Goal: Information Seeking & Learning: Learn about a topic

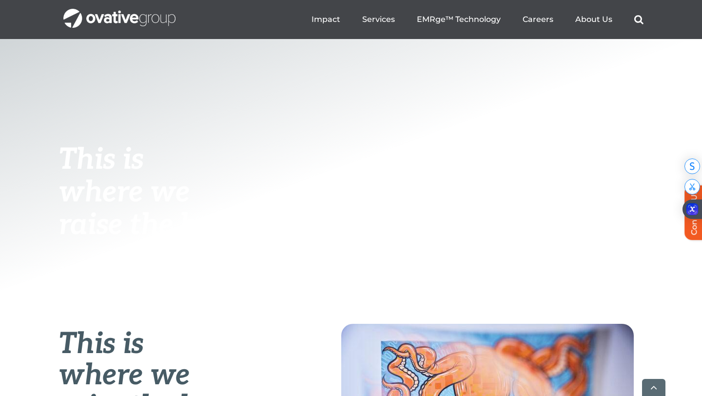
scroll to position [328, 0]
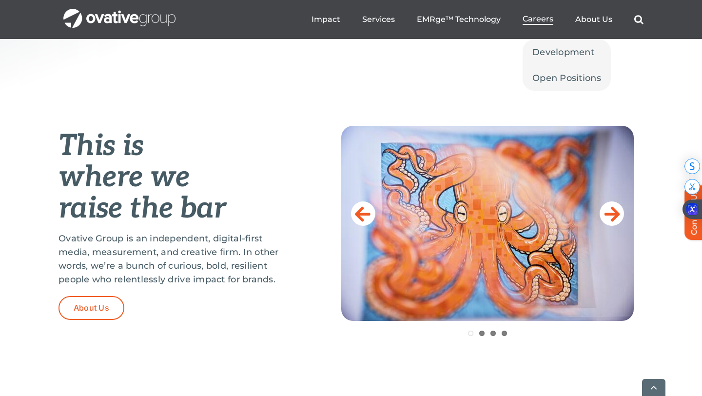
click at [540, 20] on span "Careers" at bounding box center [537, 19] width 31 height 10
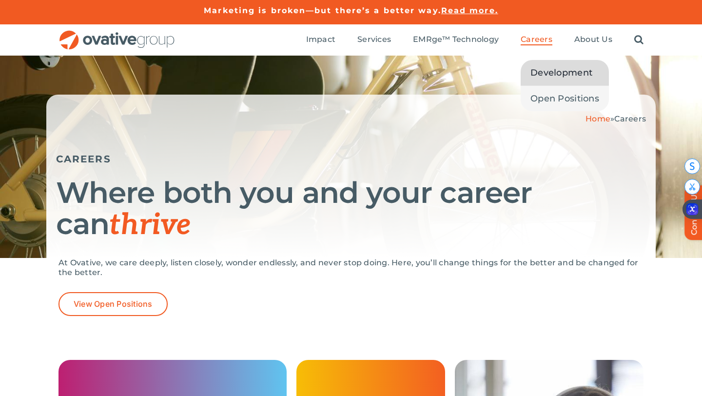
click at [546, 65] on link "Development" at bounding box center [564, 72] width 88 height 25
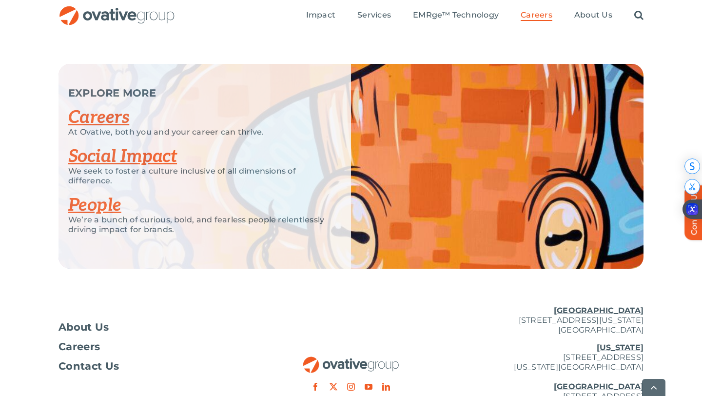
scroll to position [2366, 0]
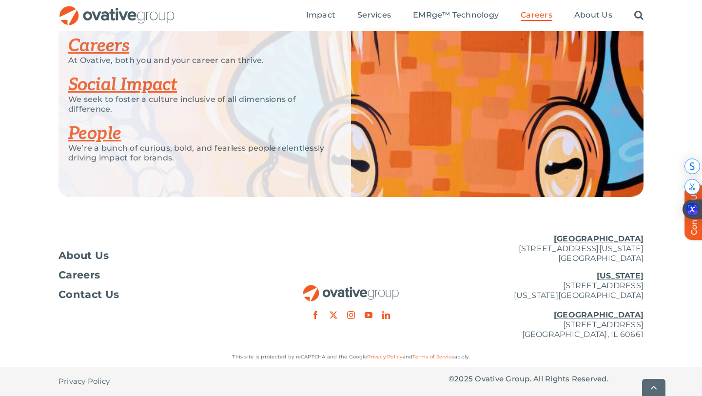
scroll to position [2472, 0]
click at [105, 252] on span "About Us" at bounding box center [83, 255] width 51 height 10
